Goal: Communication & Community: Answer question/provide support

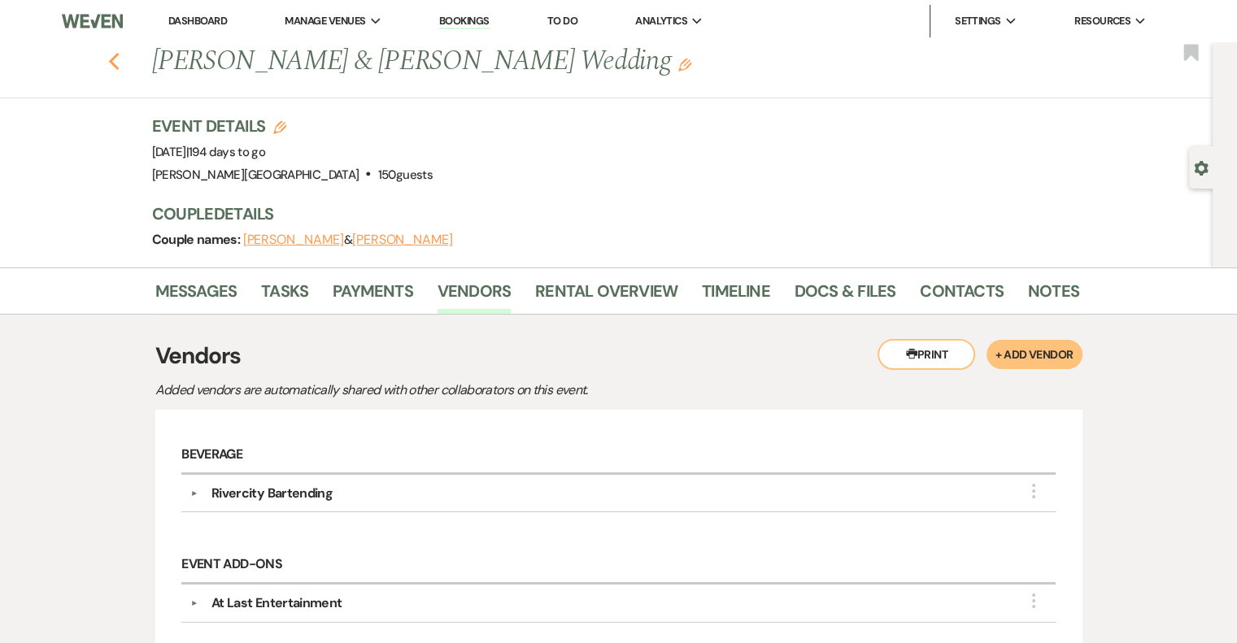
click at [119, 57] on use "button" at bounding box center [113, 62] width 11 height 18
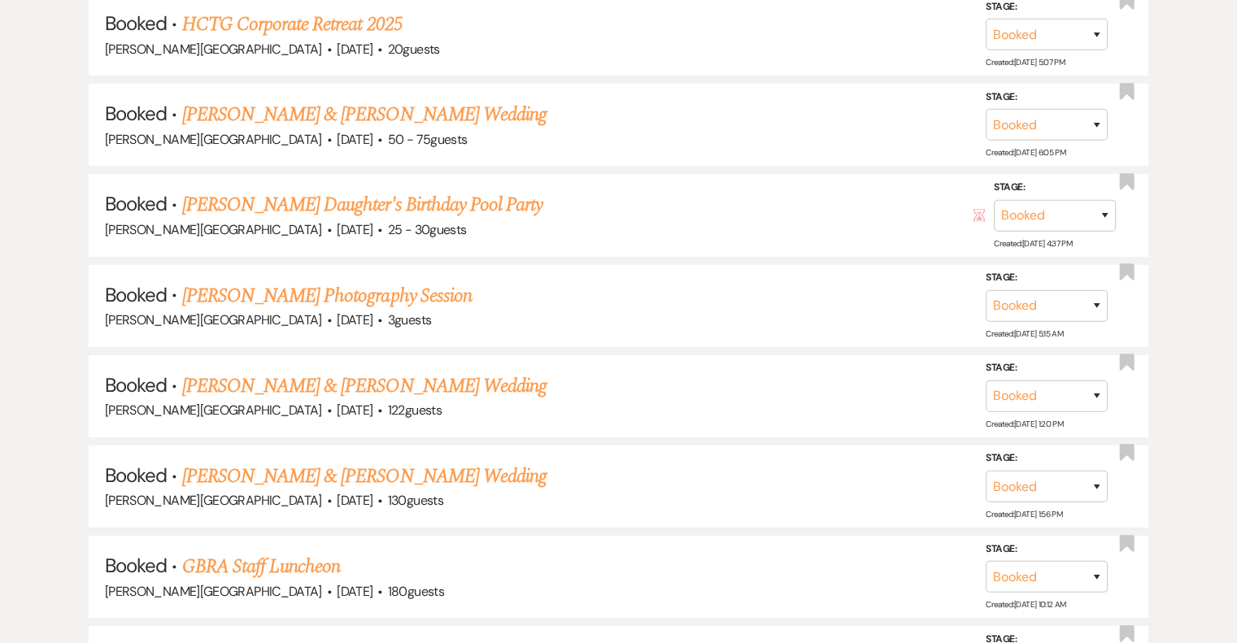
scroll to position [11348, 0]
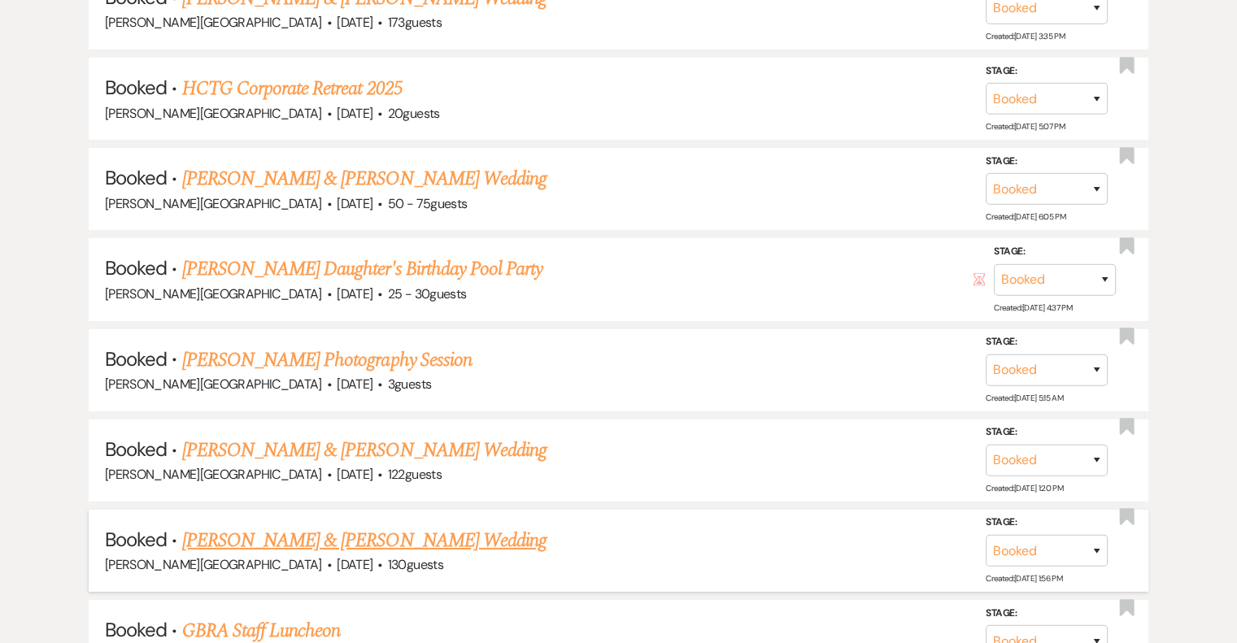
click at [402, 526] on link "[PERSON_NAME] & [PERSON_NAME] Wedding" at bounding box center [364, 540] width 364 height 29
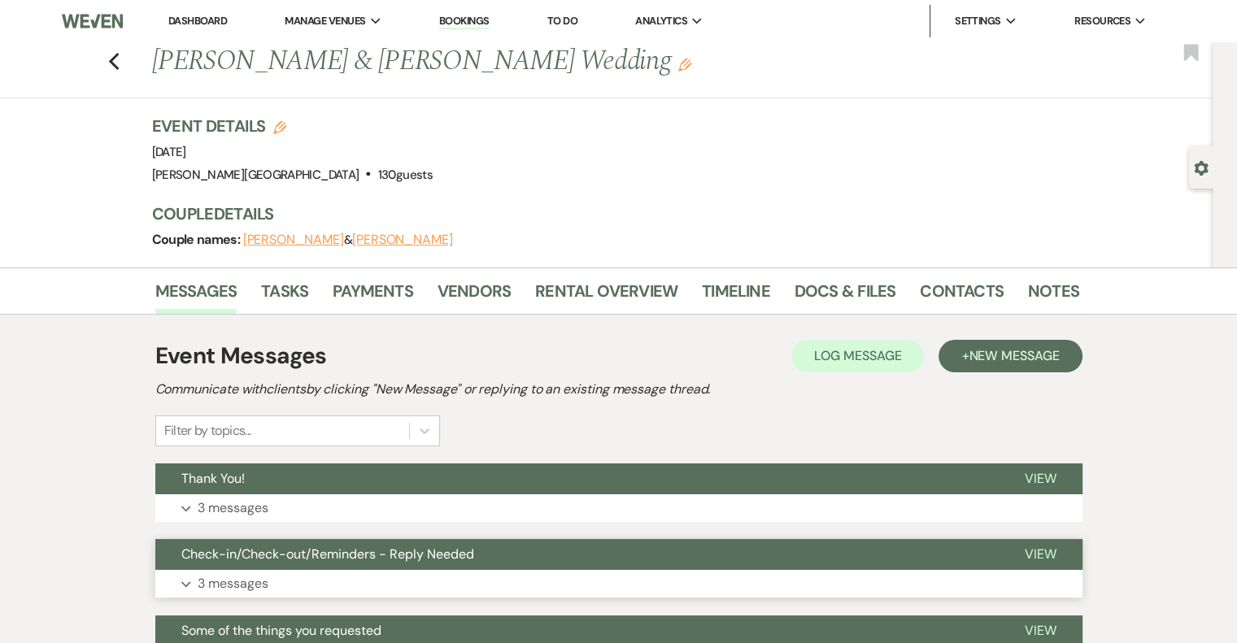
scroll to position [81, 0]
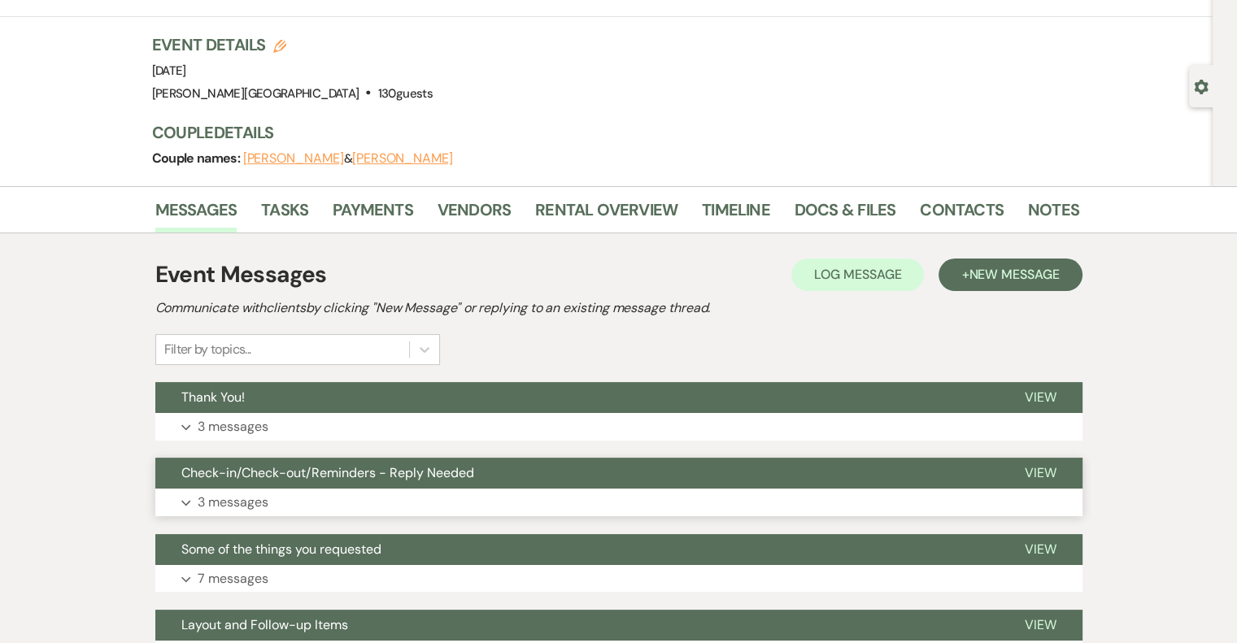
click at [259, 503] on p "3 messages" at bounding box center [233, 502] width 71 height 21
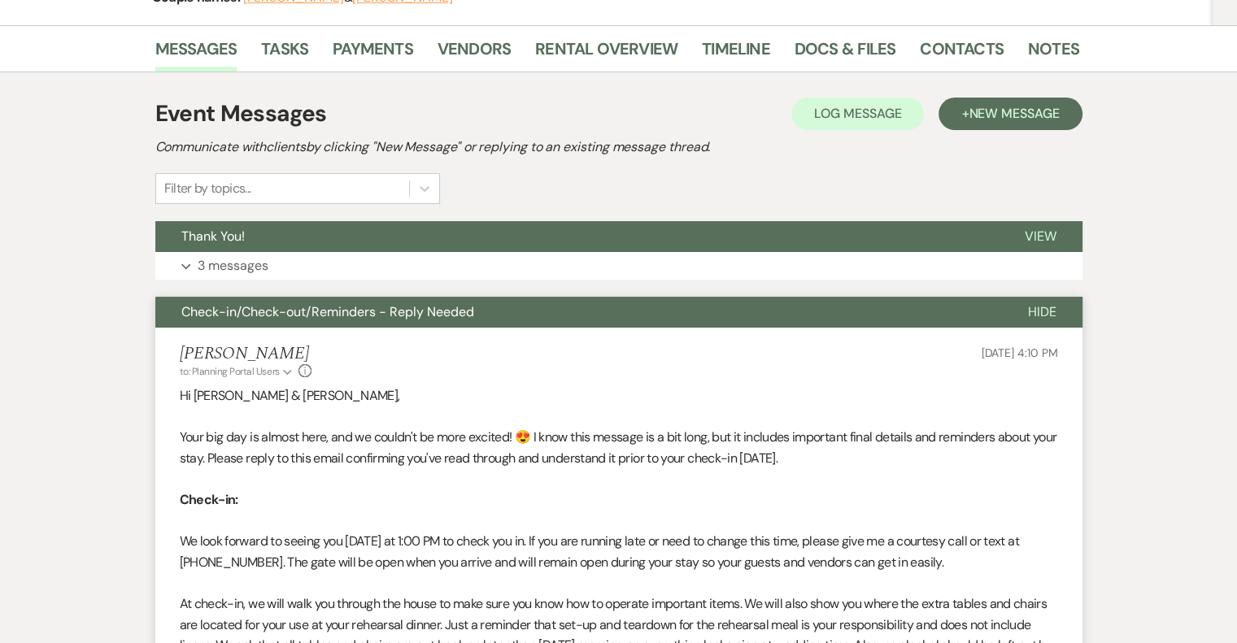
scroll to position [325, 0]
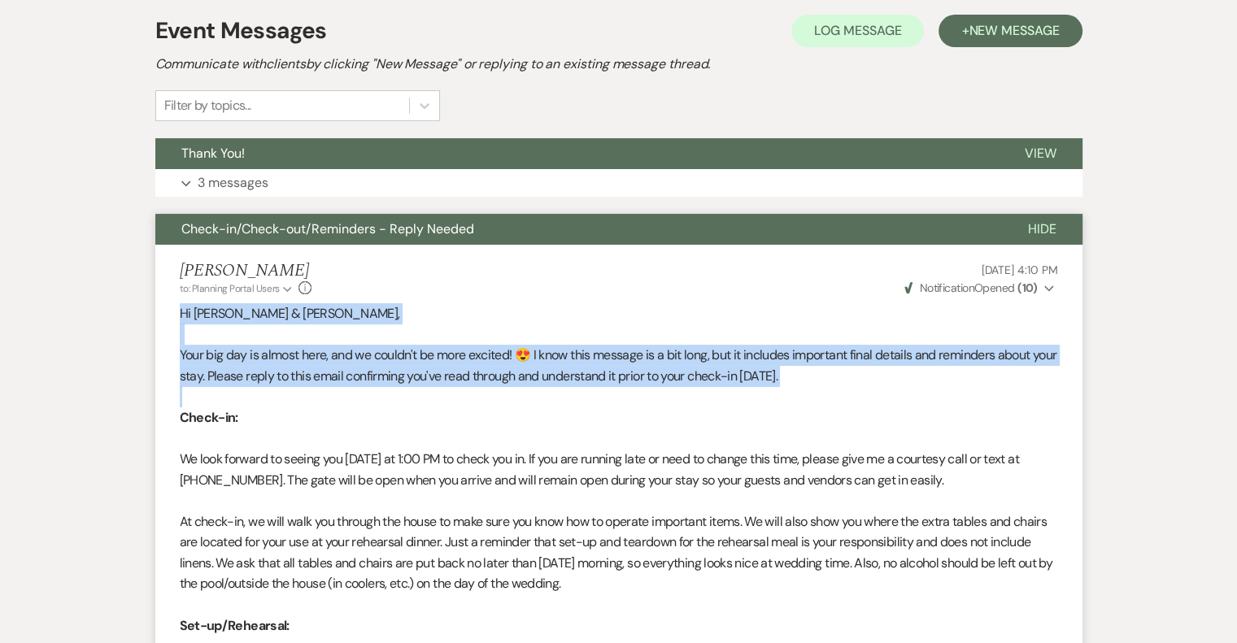
drag, startPoint x: 181, startPoint y: 312, endPoint x: 563, endPoint y: 388, distance: 389.7
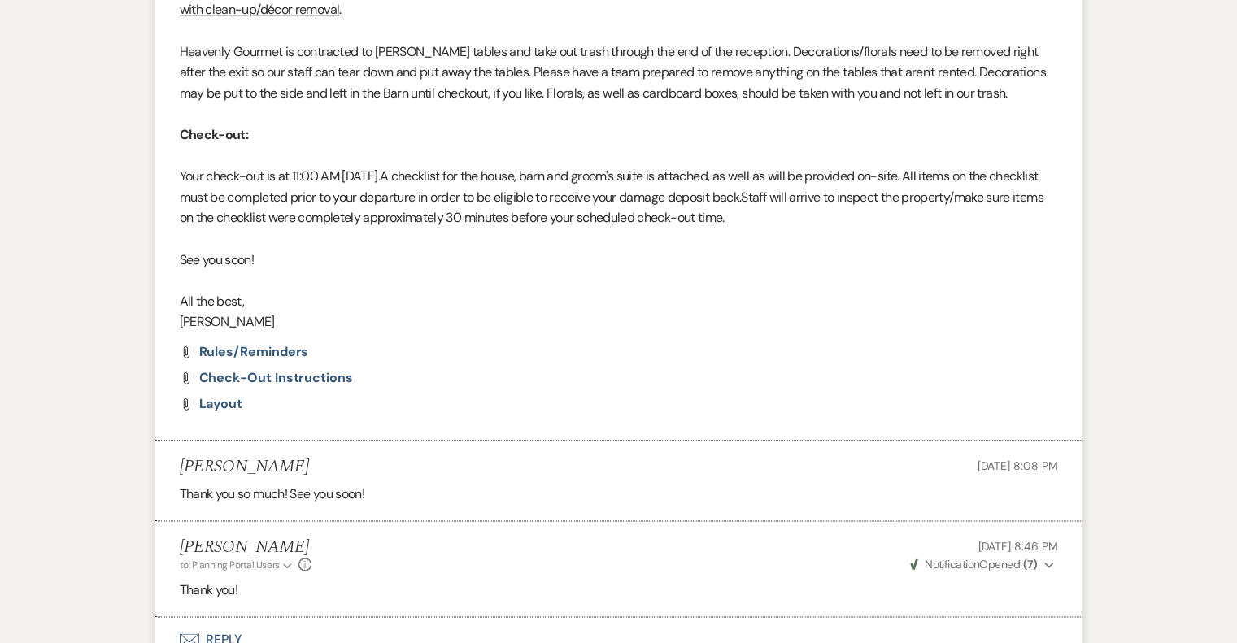
scroll to position [1871, 0]
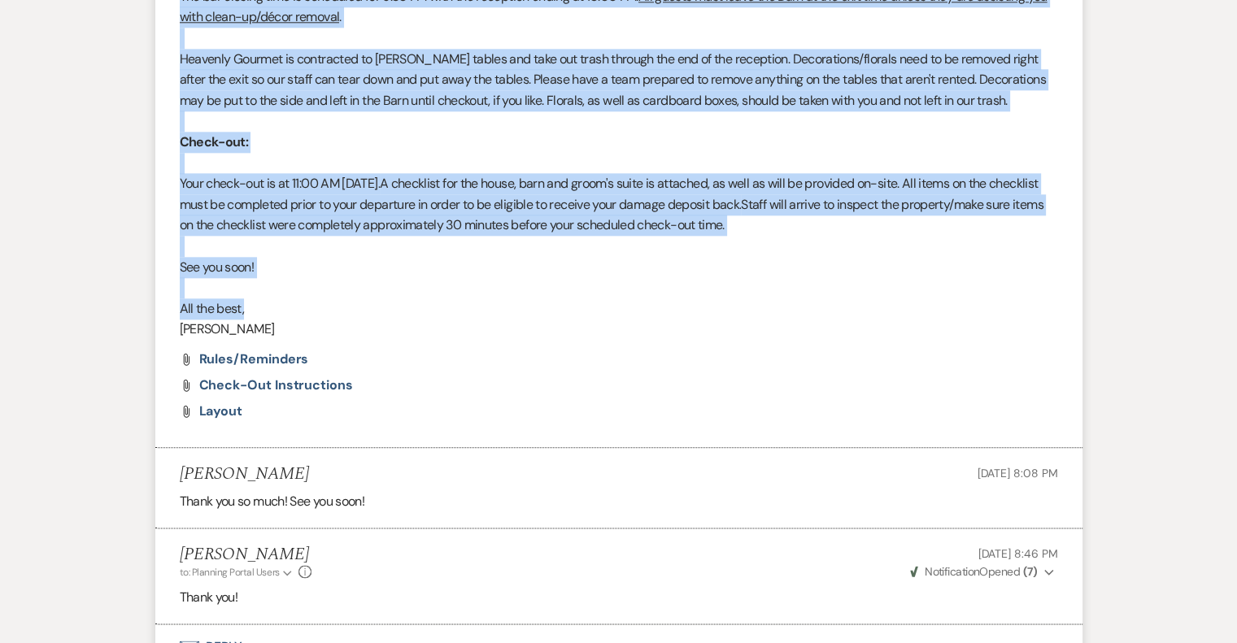
click at [312, 312] on p "All the best," at bounding box center [619, 309] width 878 height 21
copy div "Lo Ipsumdo & Sitam, Cons adi eli se doeius temp, inc ut labore'e do magn aliqua…"
